Goal: Task Accomplishment & Management: Manage account settings

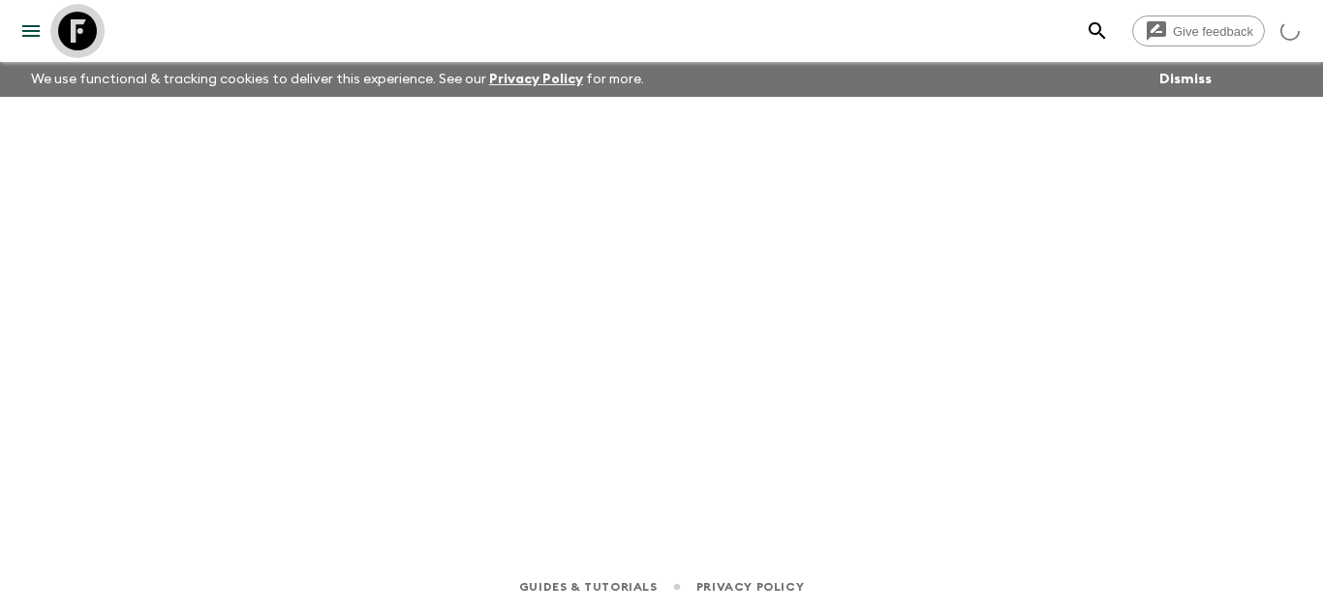
click at [62, 25] on icon at bounding box center [77, 31] width 39 height 39
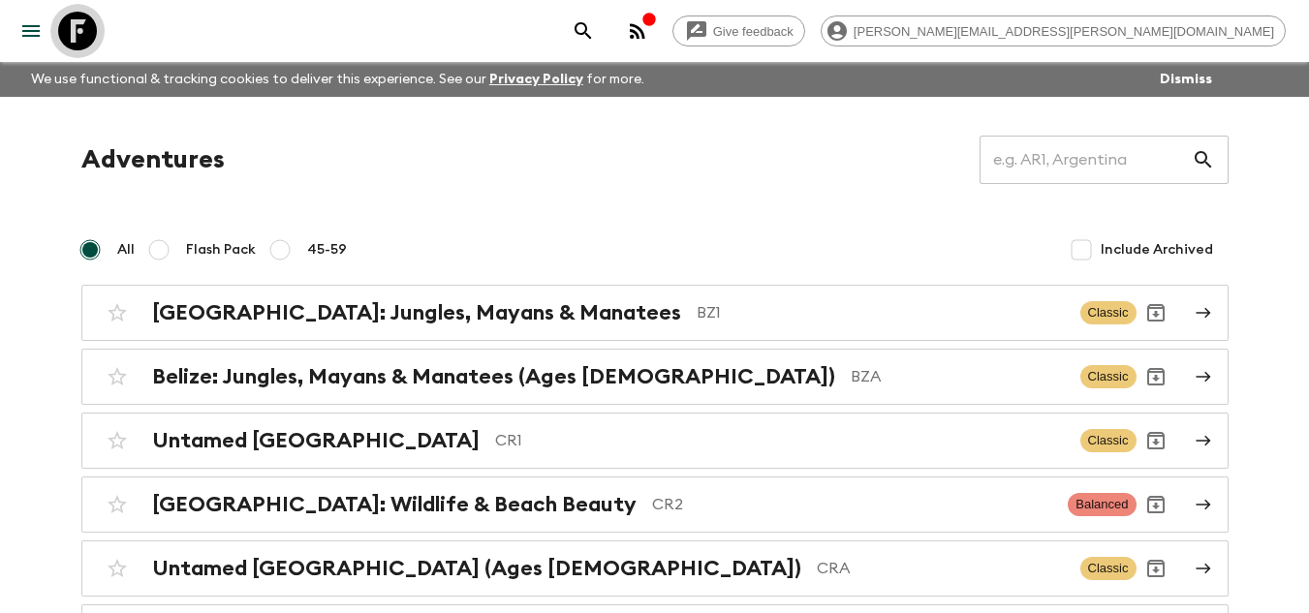
click at [70, 25] on icon at bounding box center [77, 31] width 39 height 39
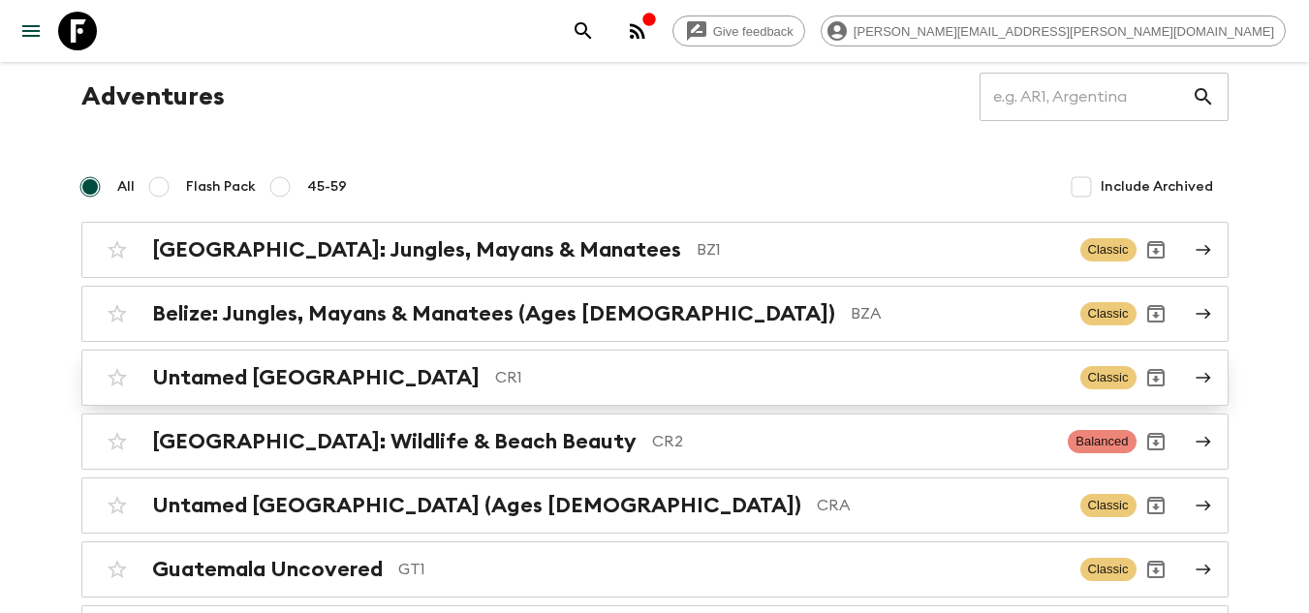
scroll to position [97, 0]
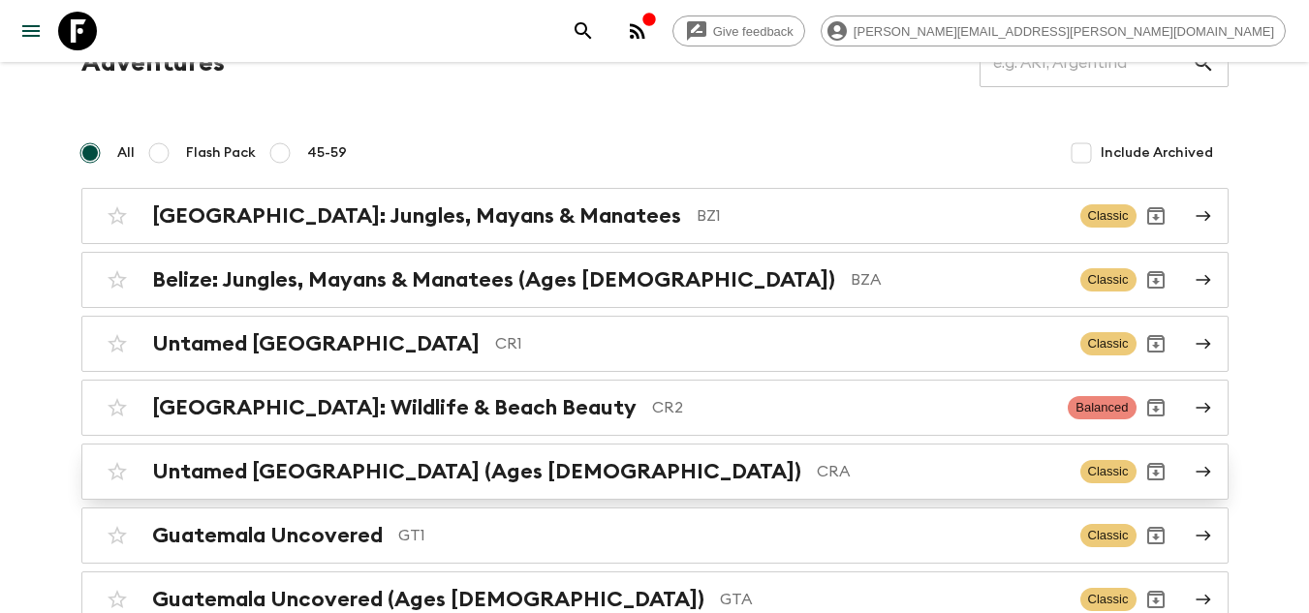
click at [817, 465] on p "CRA" at bounding box center [941, 471] width 248 height 23
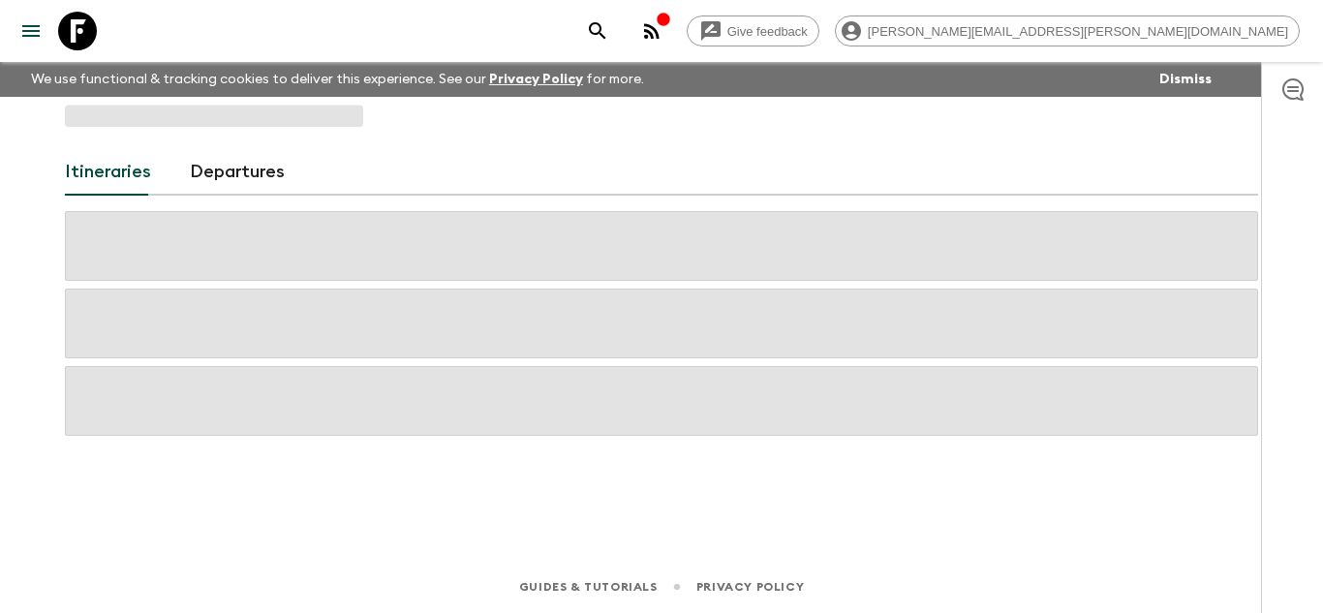
click at [627, 465] on div "Itineraries Departures" at bounding box center [662, 302] width 1240 height 410
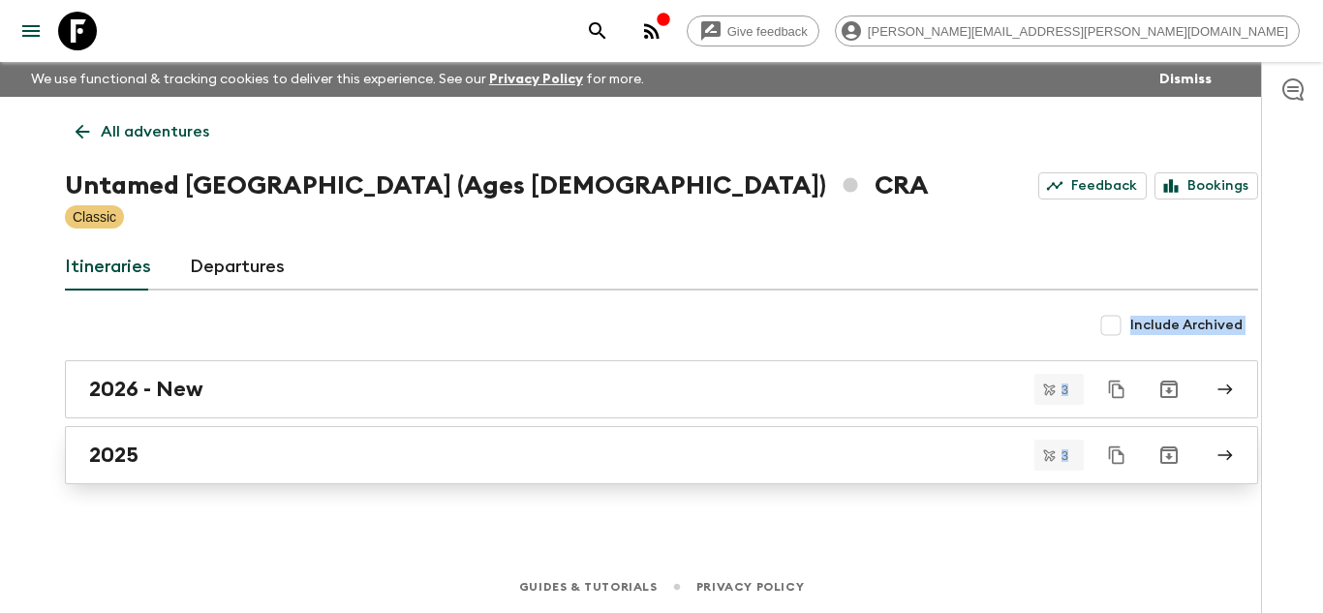
click at [223, 465] on div "2025" at bounding box center [643, 455] width 1108 height 25
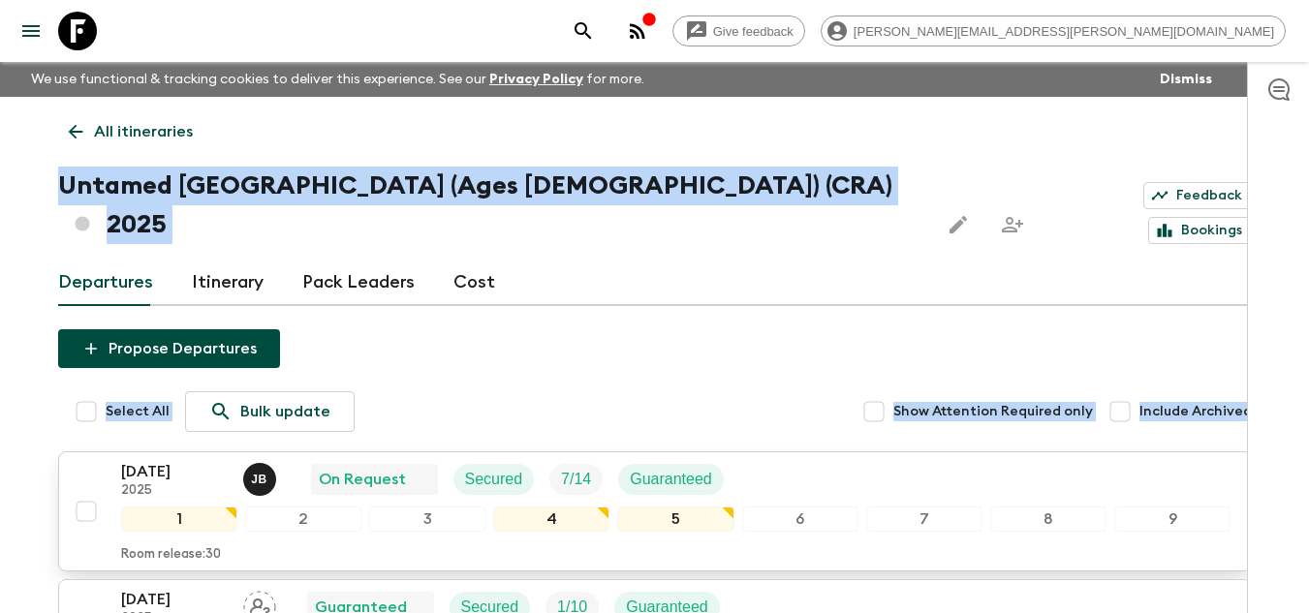
click at [99, 460] on div "[DATE] 2025 [PERSON_NAME] On Request Secured 7 / 14 Guaranteed 1 2 3 4 5 6 7 8 …" at bounding box center [649, 511] width 1164 height 103
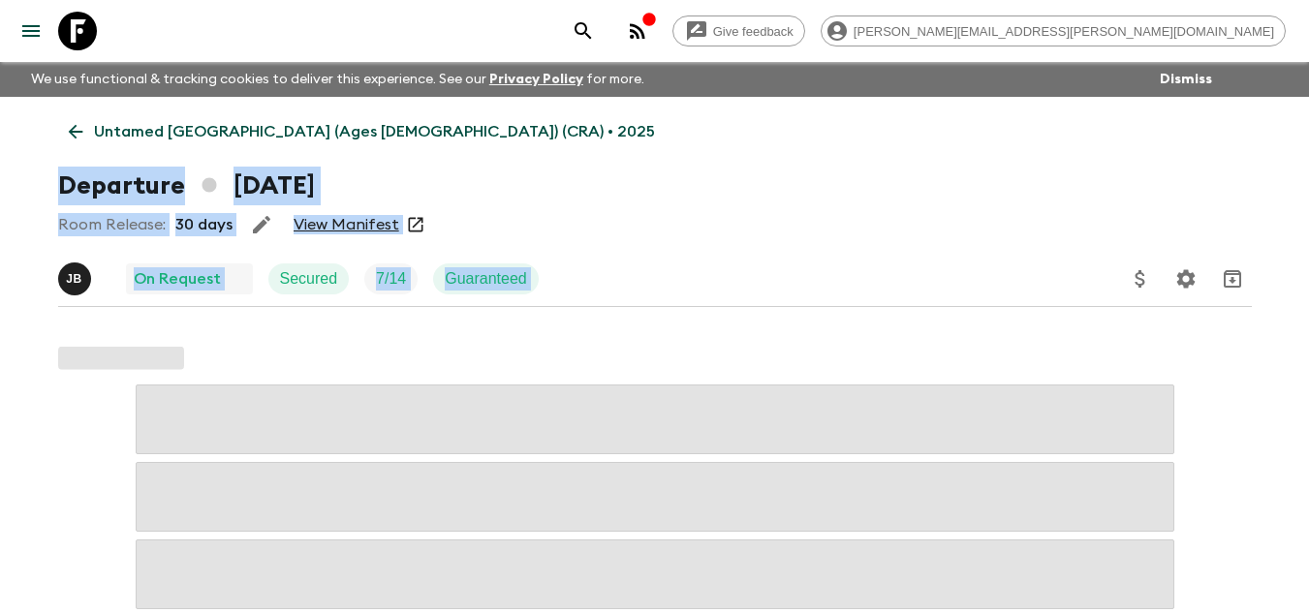
click at [351, 222] on link "View Manifest" at bounding box center [346, 224] width 106 height 19
